Goal: Information Seeking & Learning: Learn about a topic

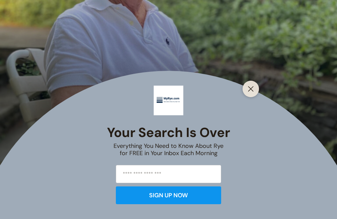
scroll to position [281, 0]
click at [247, 93] on button "Close" at bounding box center [250, 88] width 9 height 9
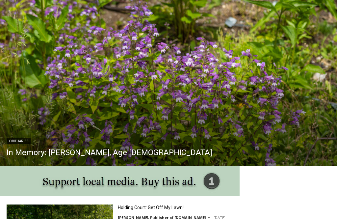
scroll to position [641, 0]
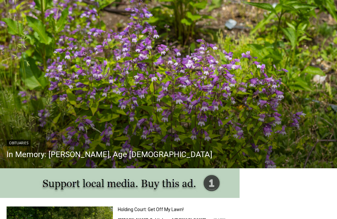
click at [59, 152] on link "In Memory: Adele Arrigale, Age 90" at bounding box center [109, 155] width 205 height 10
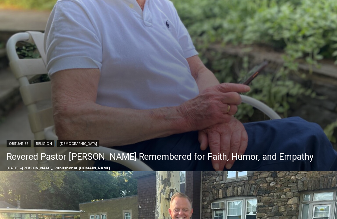
scroll to position [300, 0]
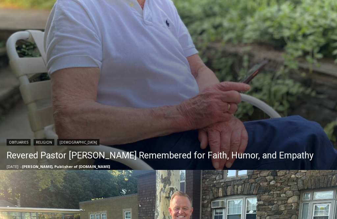
click at [67, 151] on link "Revered Pastor [PERSON_NAME] Remembered for Faith, Humor, and Empathy" at bounding box center [160, 155] width 307 height 13
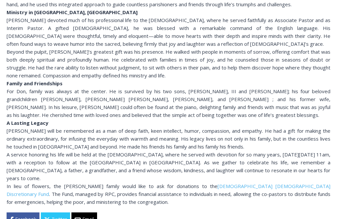
scroll to position [333, 0]
